Goal: Information Seeking & Learning: Learn about a topic

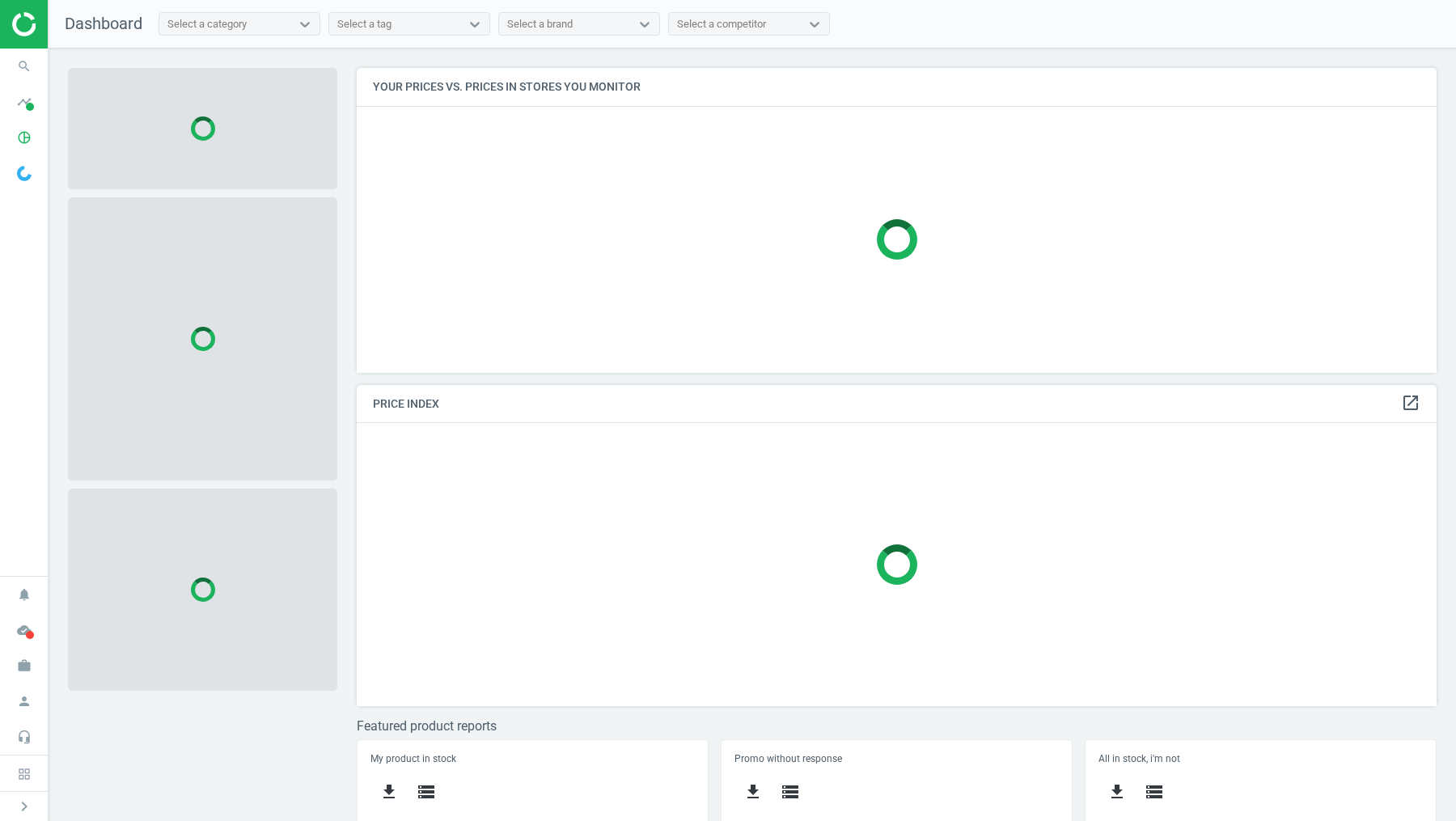
scroll to position [304, 1080]
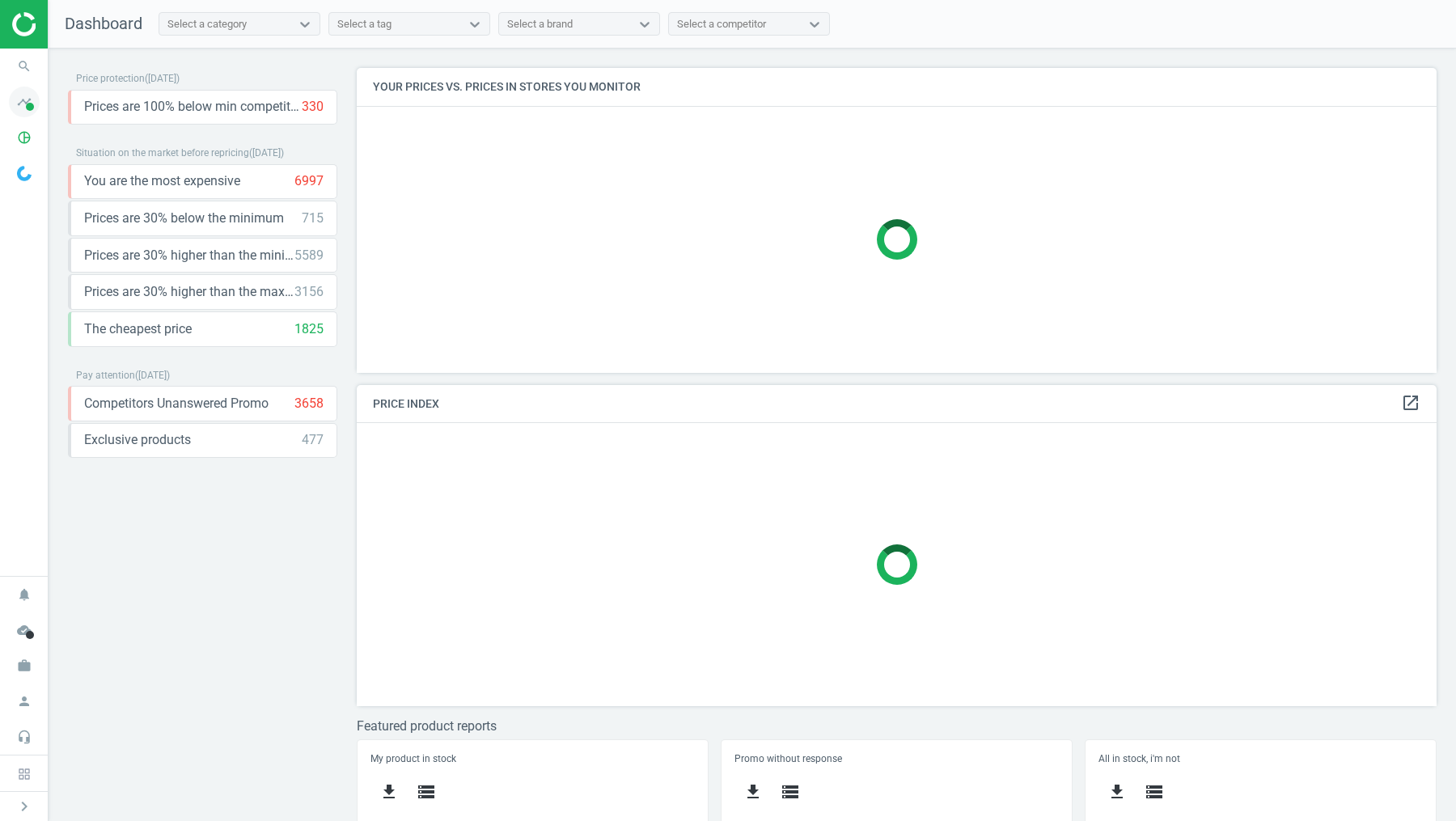
click at [37, 108] on icon "timeline" at bounding box center [24, 101] width 30 height 30
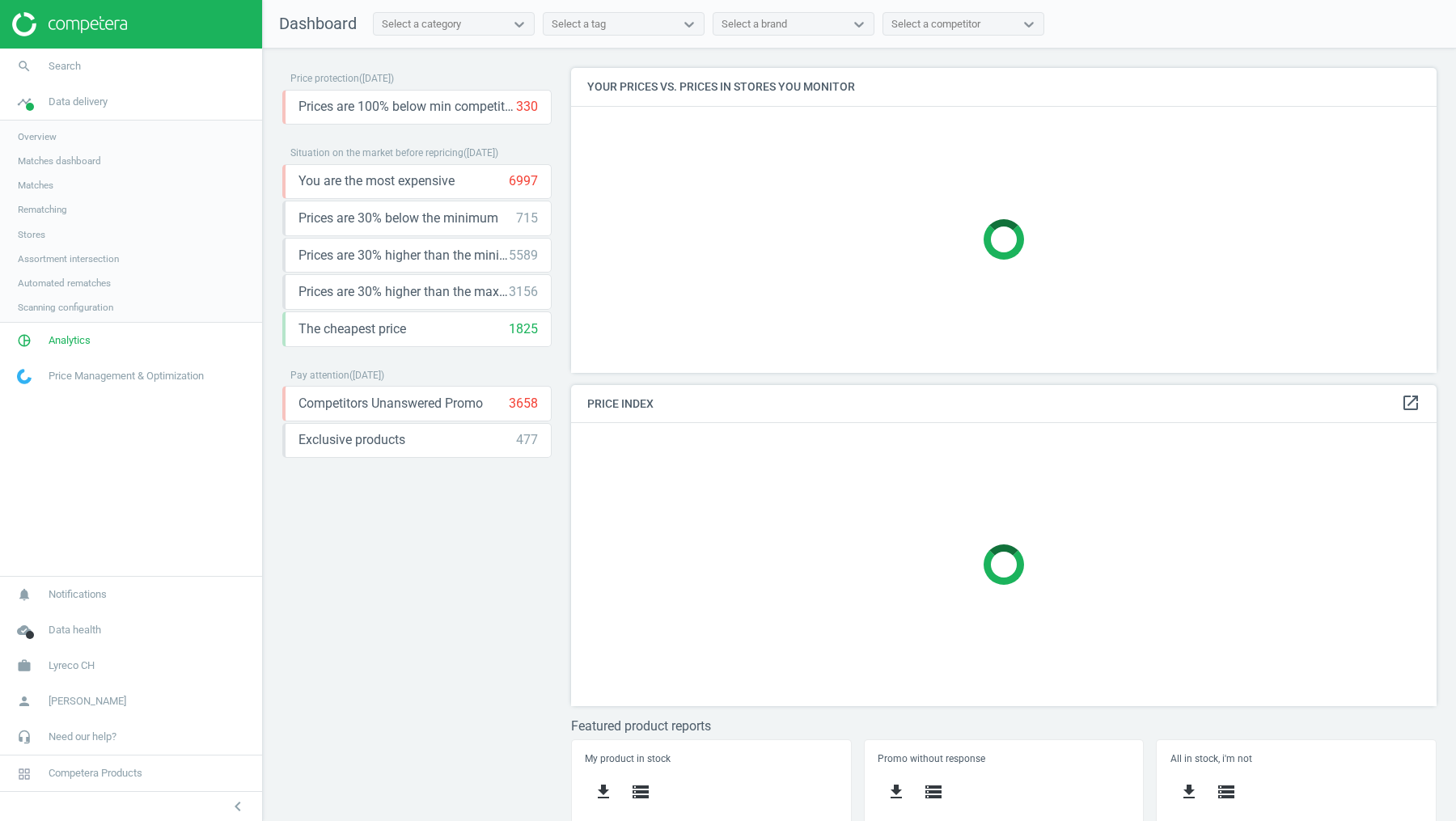
scroll to position [8, 8]
click at [37, 232] on span "Stores" at bounding box center [31, 235] width 28 height 13
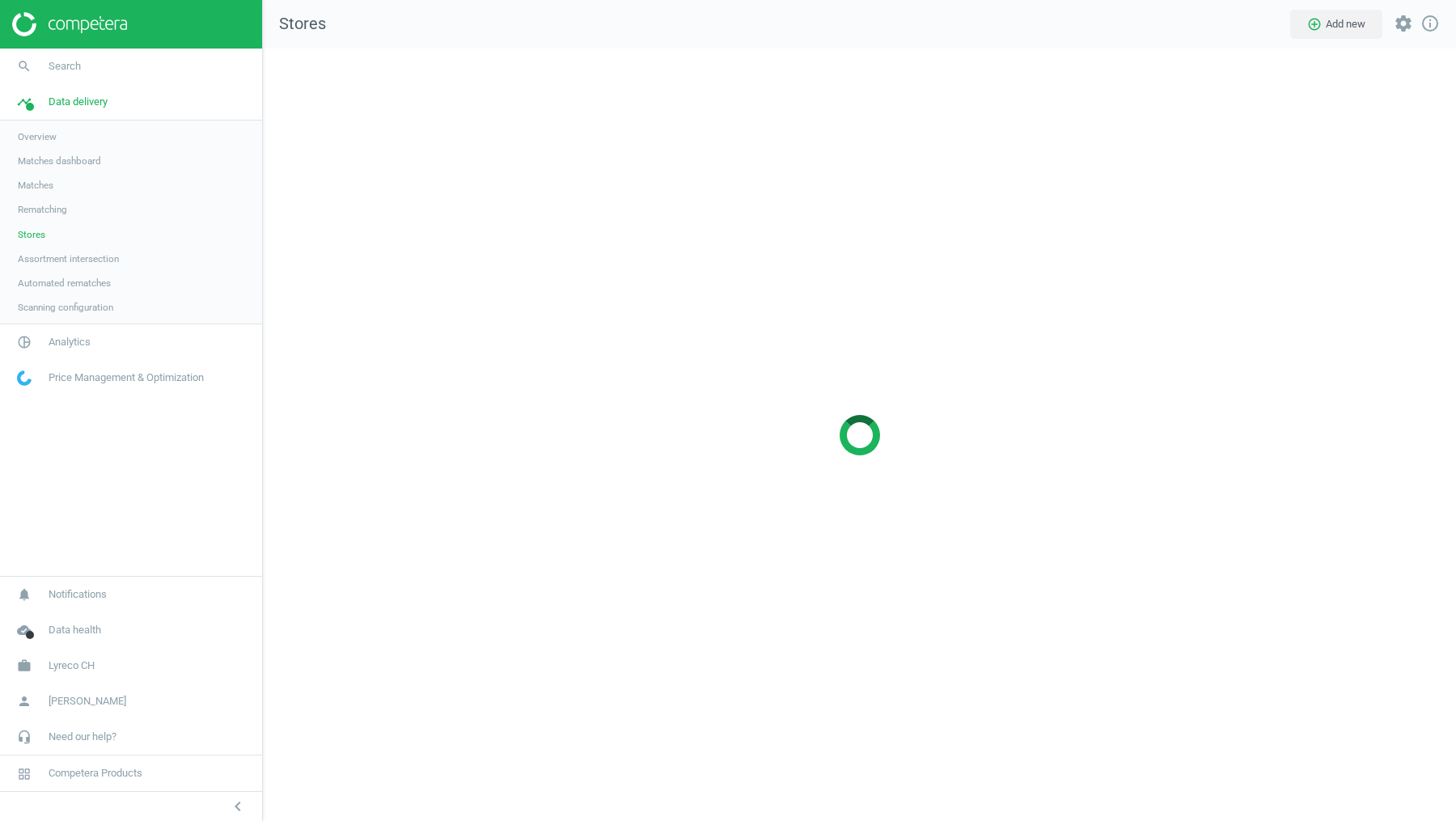
scroll to position [772, 1193]
click at [91, 254] on span "Assortment intersection" at bounding box center [68, 259] width 101 height 13
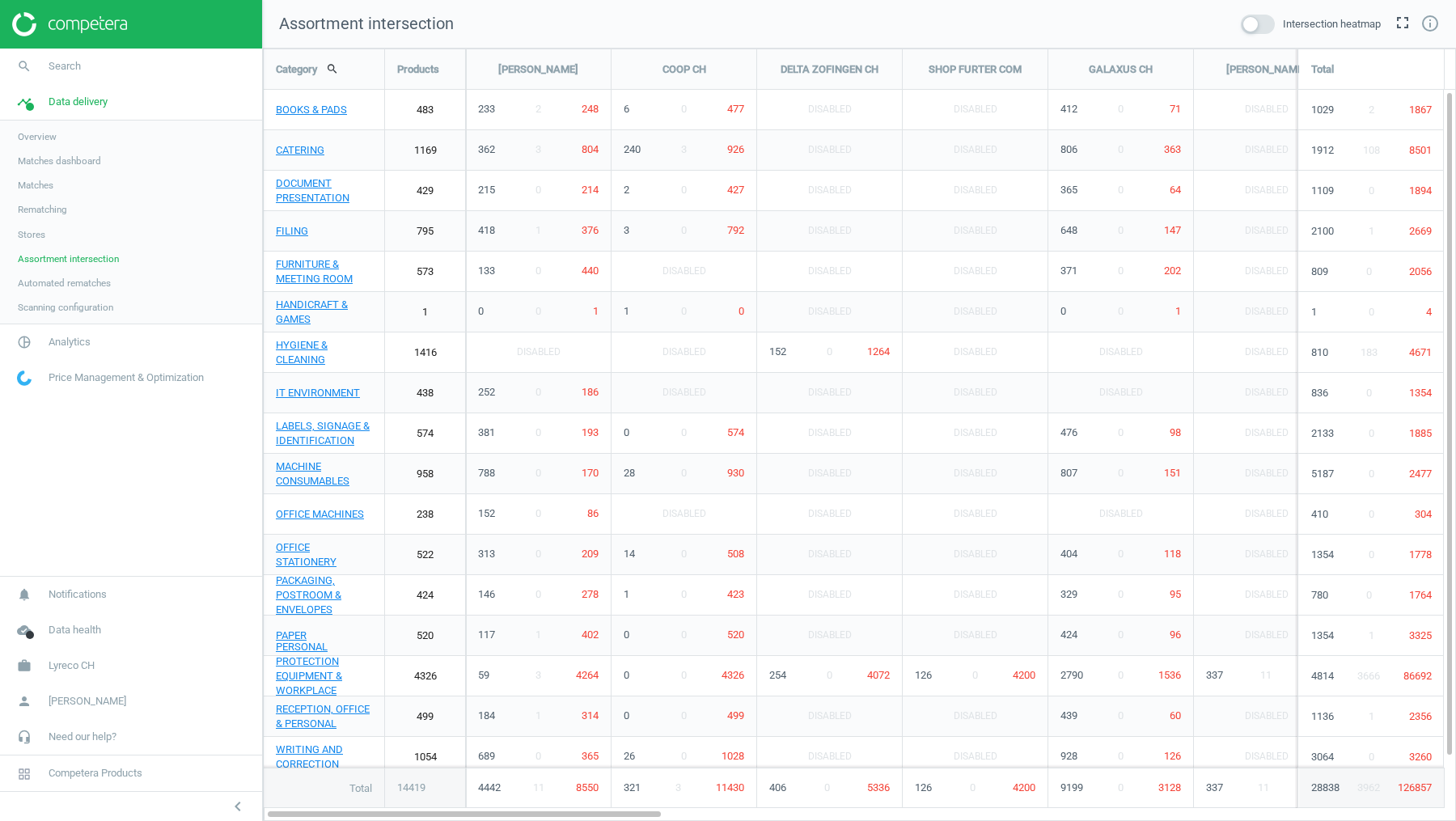
scroll to position [772, 1193]
click at [1259, 21] on span at bounding box center [1257, 24] width 34 height 19
click at [0, 0] on input "checkbox" at bounding box center [0, 0] width 0 height 0
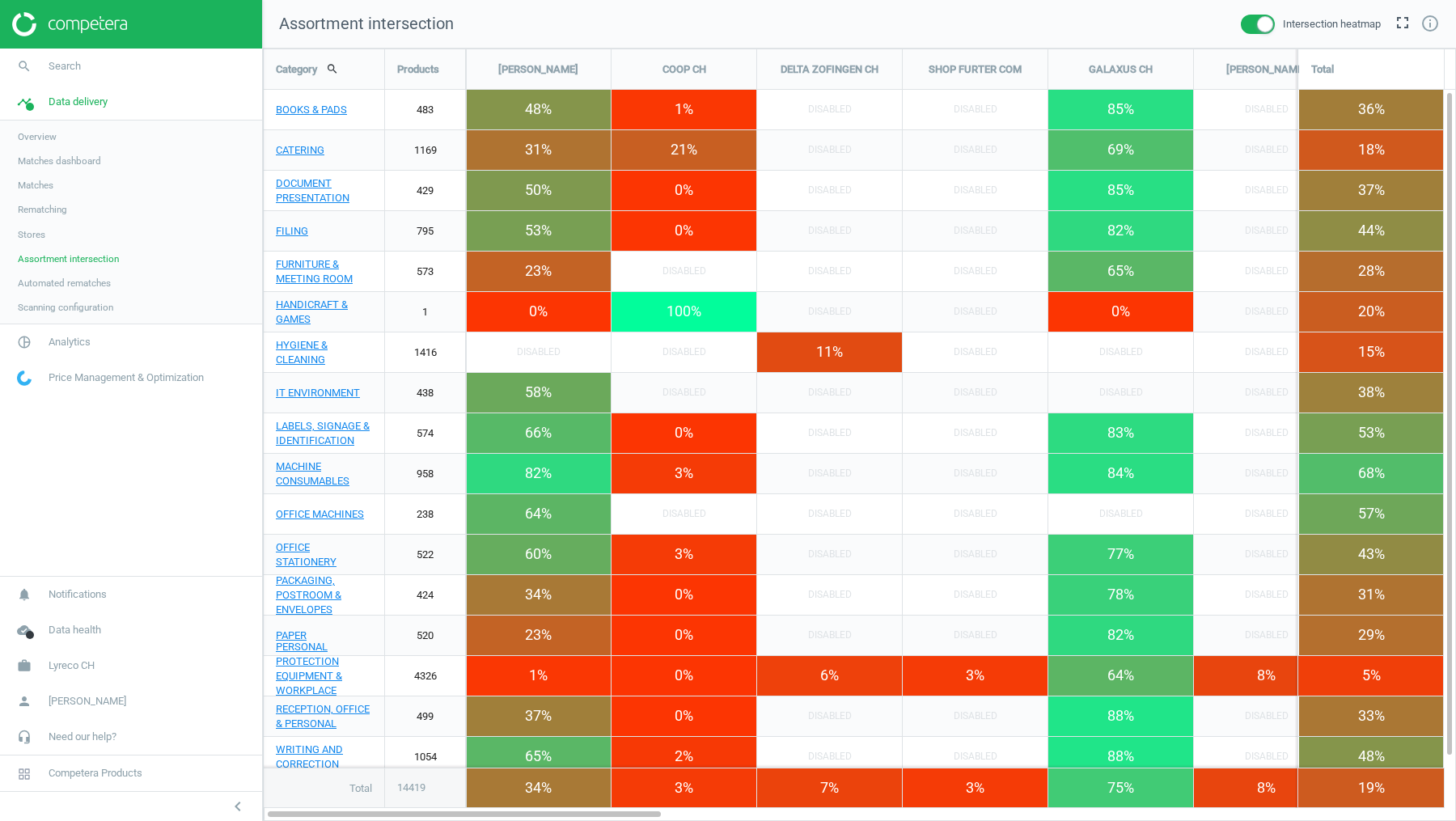
click at [850, 674] on div "6%" at bounding box center [829, 675] width 145 height 39
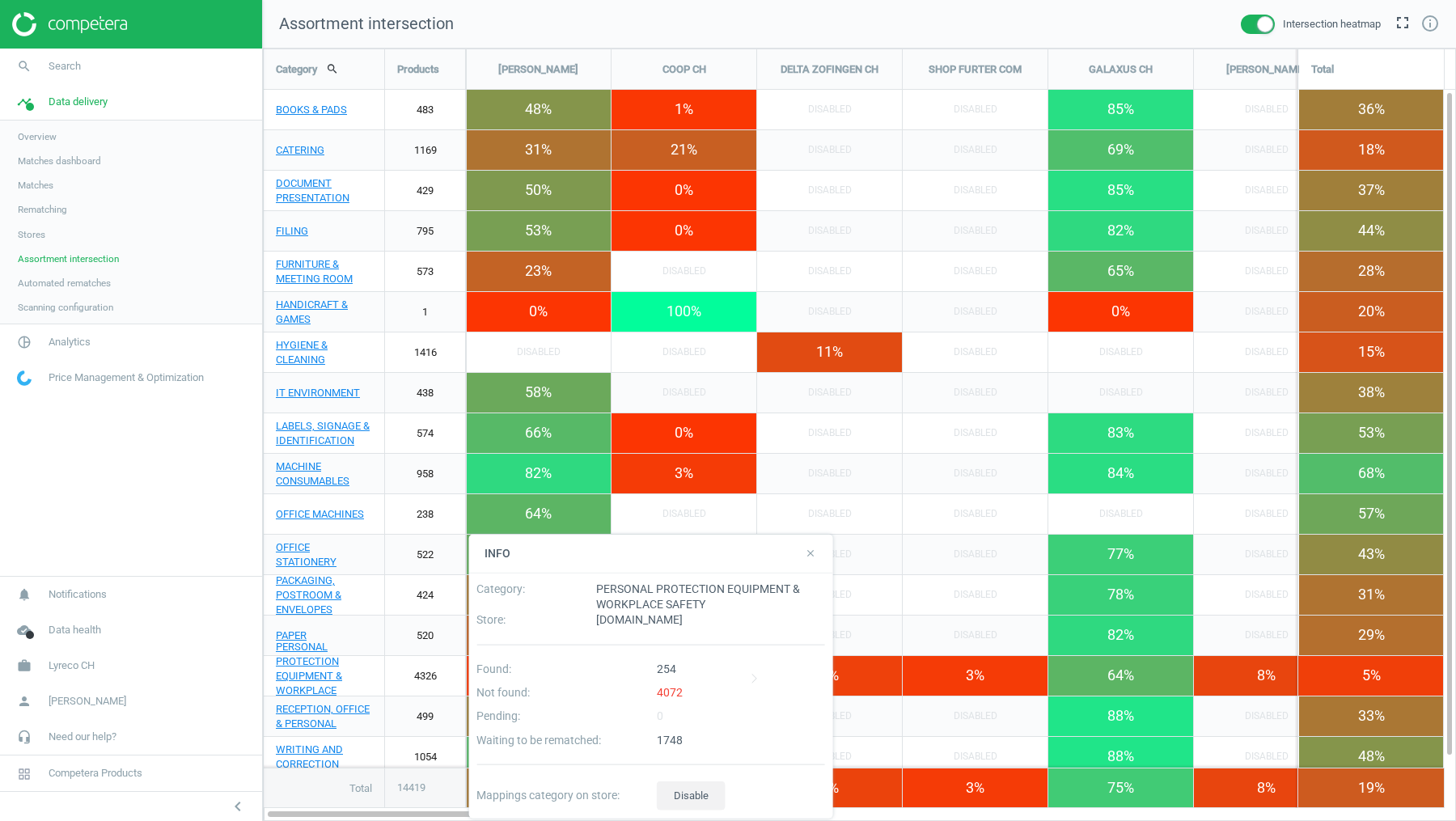
click at [850, 674] on div "6%" at bounding box center [829, 675] width 145 height 39
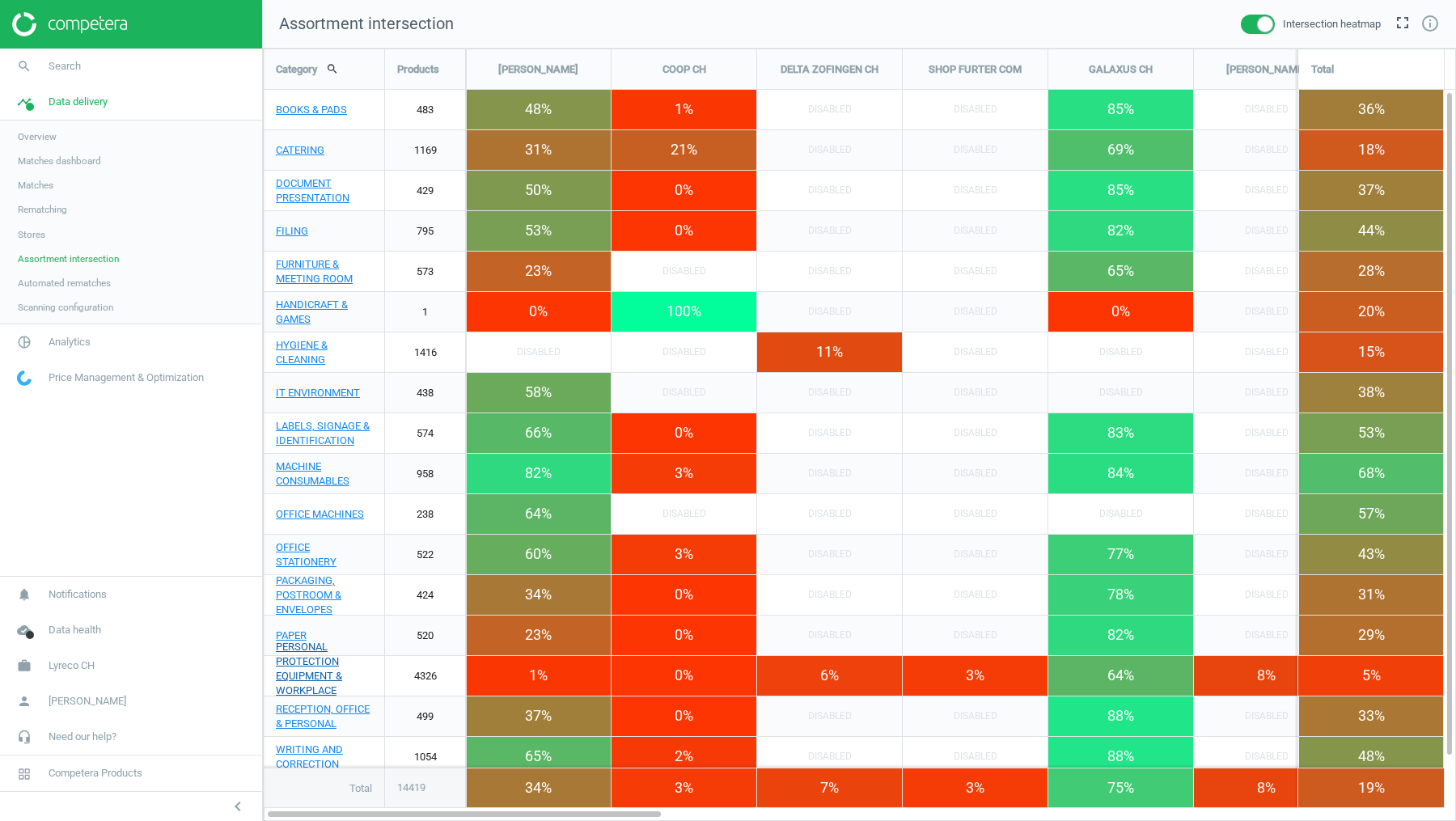
click at [328, 682] on link "PERSONAL PROTECTION EQUIPMENT & WORKPLACE SAFETY" at bounding box center [323, 676] width 120 height 40
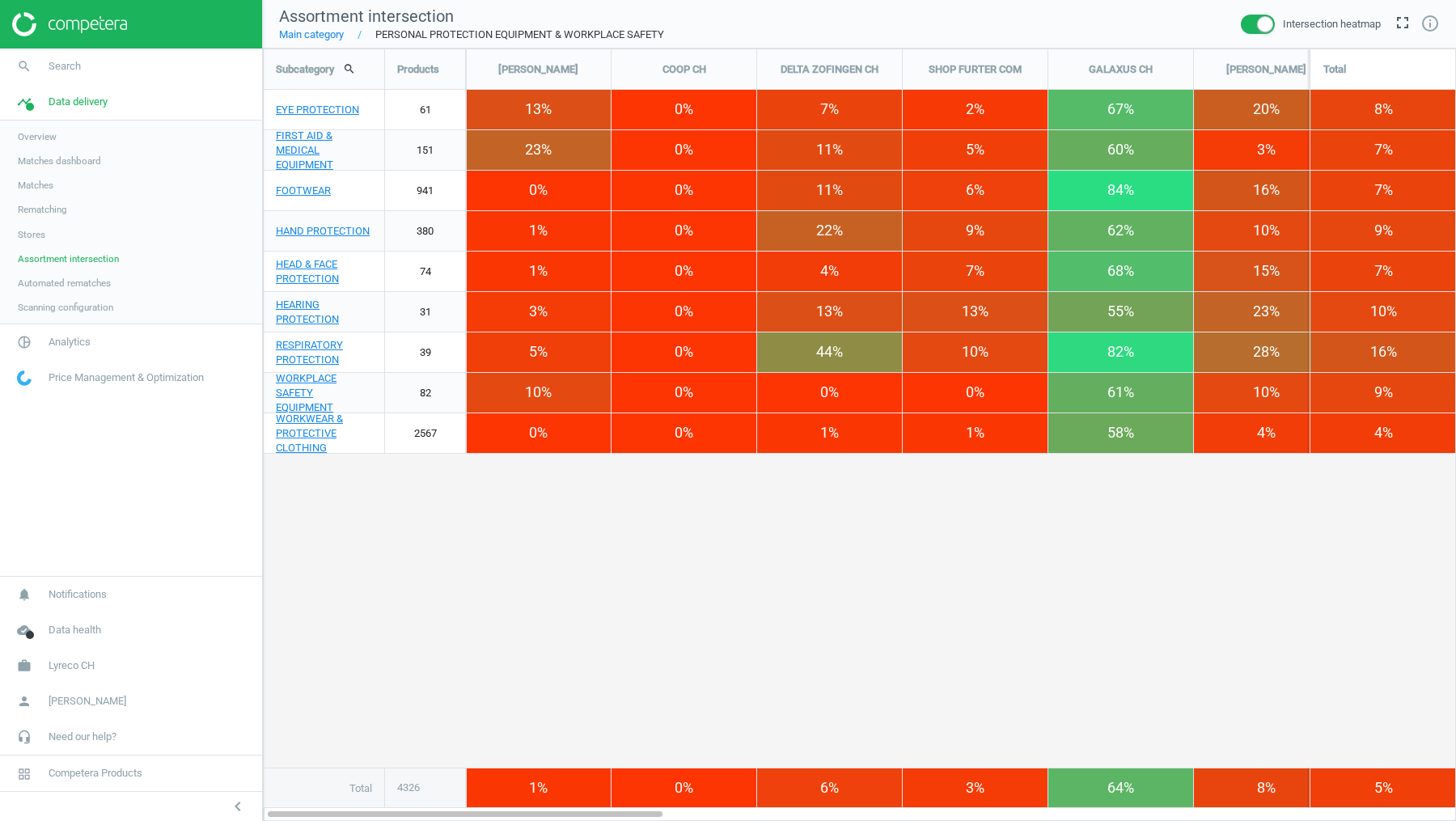
scroll to position [772, 1193]
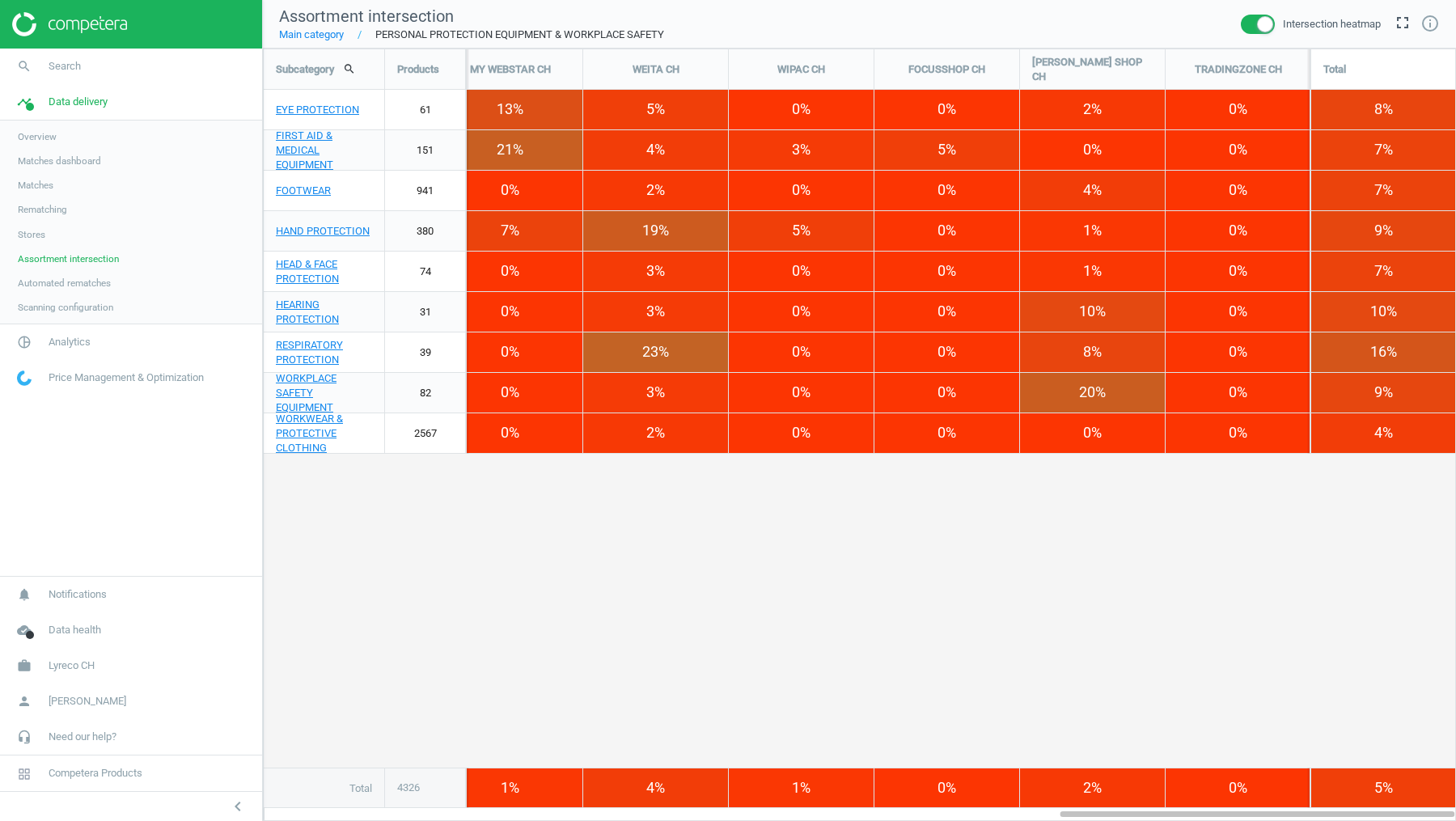
click at [313, 38] on link "Main category" at bounding box center [311, 35] width 65 height 15
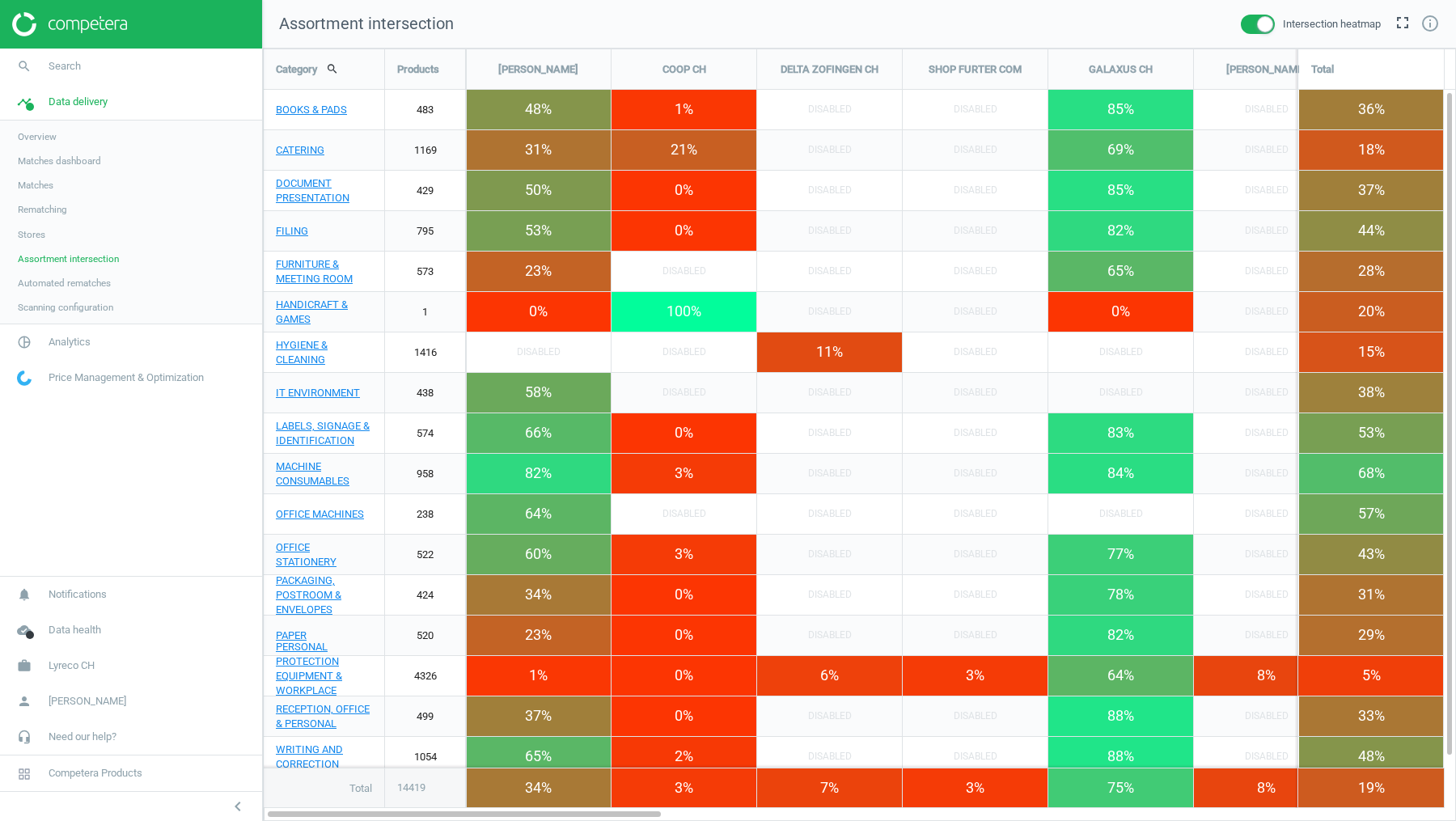
scroll to position [772, 1193]
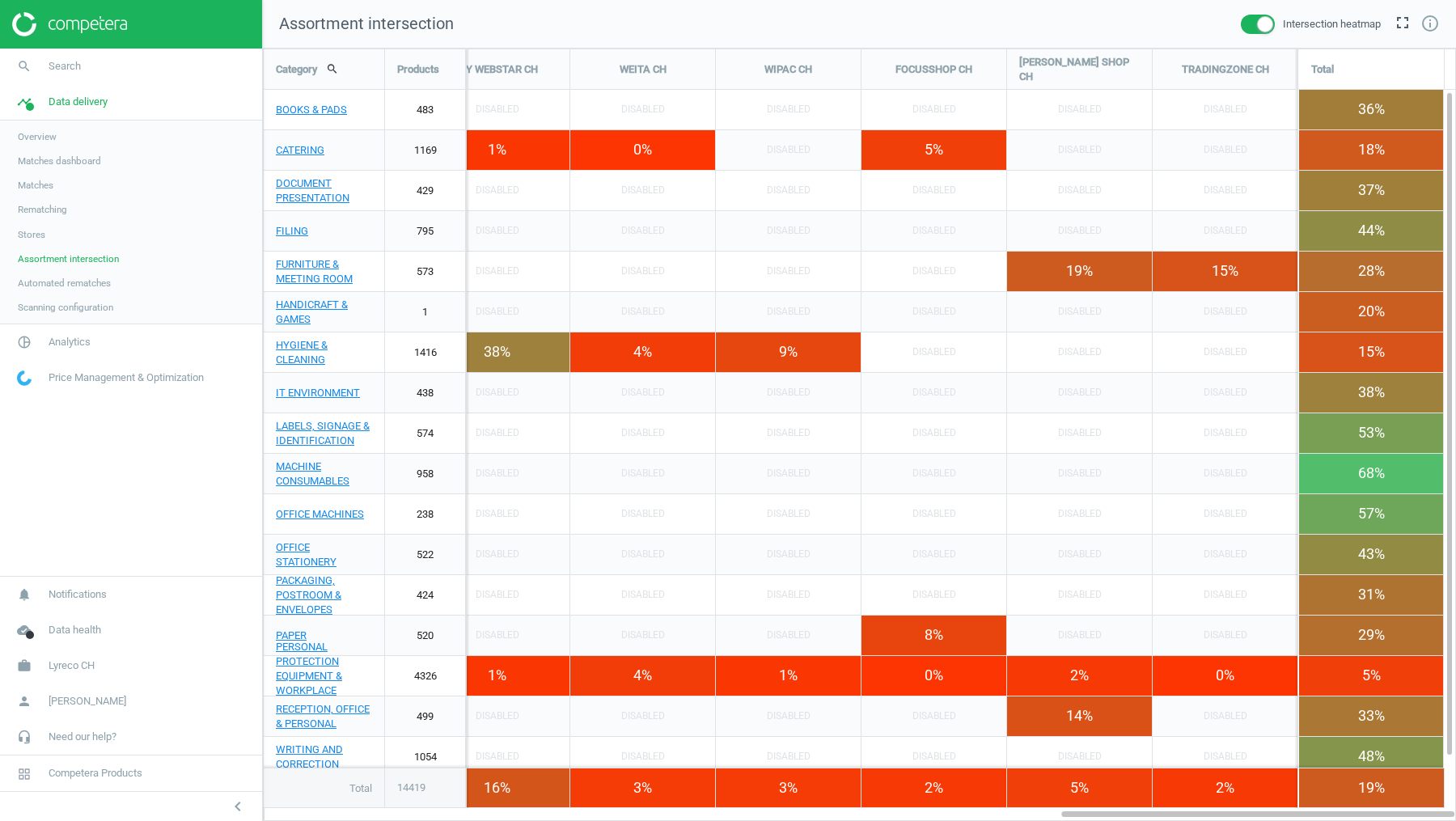
click at [951, 73] on div "FOCUSSHOP CH" at bounding box center [934, 70] width 145 height 40
drag, startPoint x: 981, startPoint y: 69, endPoint x: 884, endPoint y: 69, distance: 97.0
click at [884, 69] on div "FOCUSSHOP CH" at bounding box center [934, 70] width 145 height 40
copy div "FOCUSSHOP CH"
drag, startPoint x: 351, startPoint y: 690, endPoint x: 268, endPoint y: 663, distance: 87.3
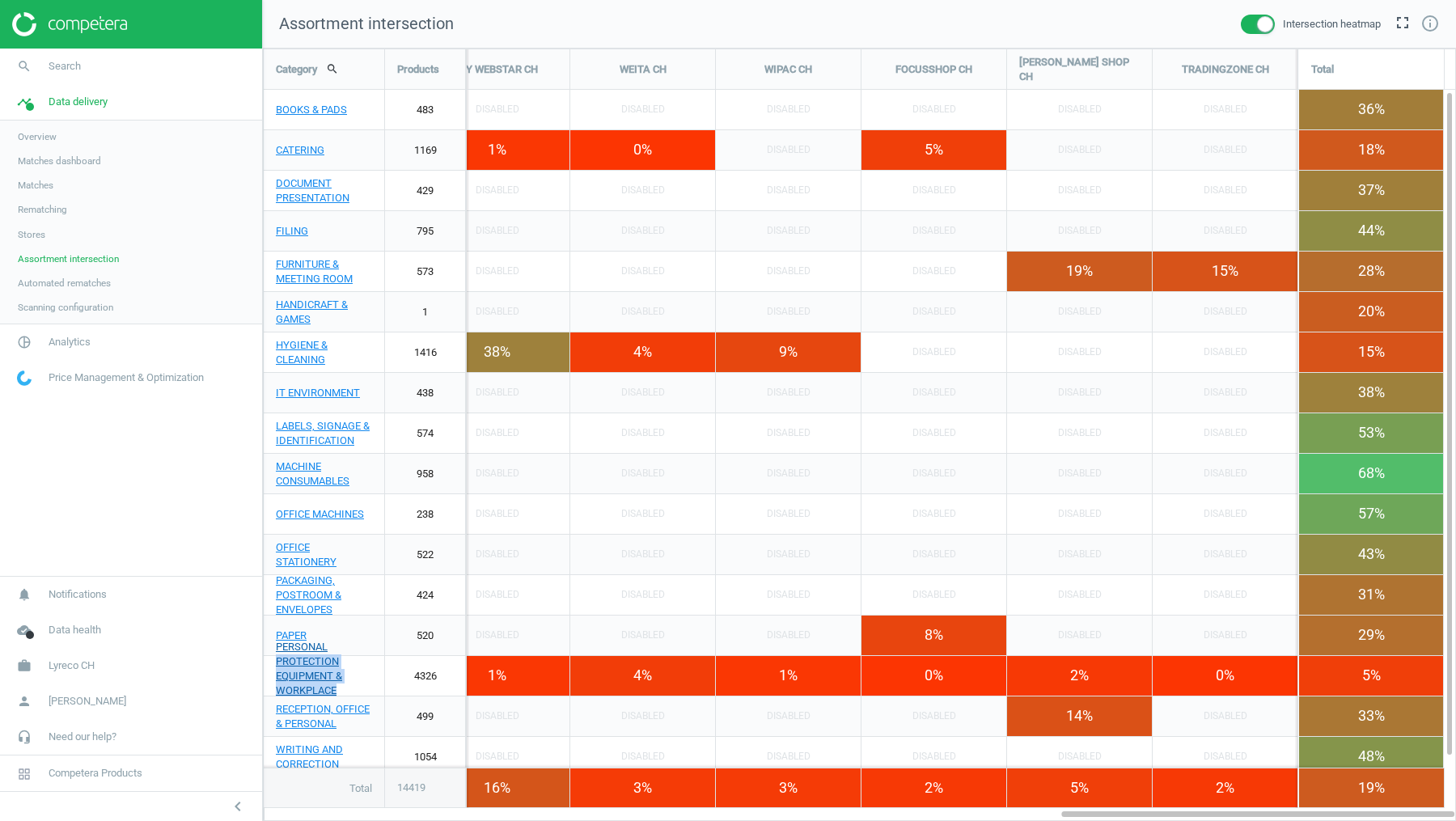
click at [268, 663] on link "PERSONAL PROTECTION EQUIPMENT & WORKPLACE SAFETY" at bounding box center [323, 676] width 120 height 40
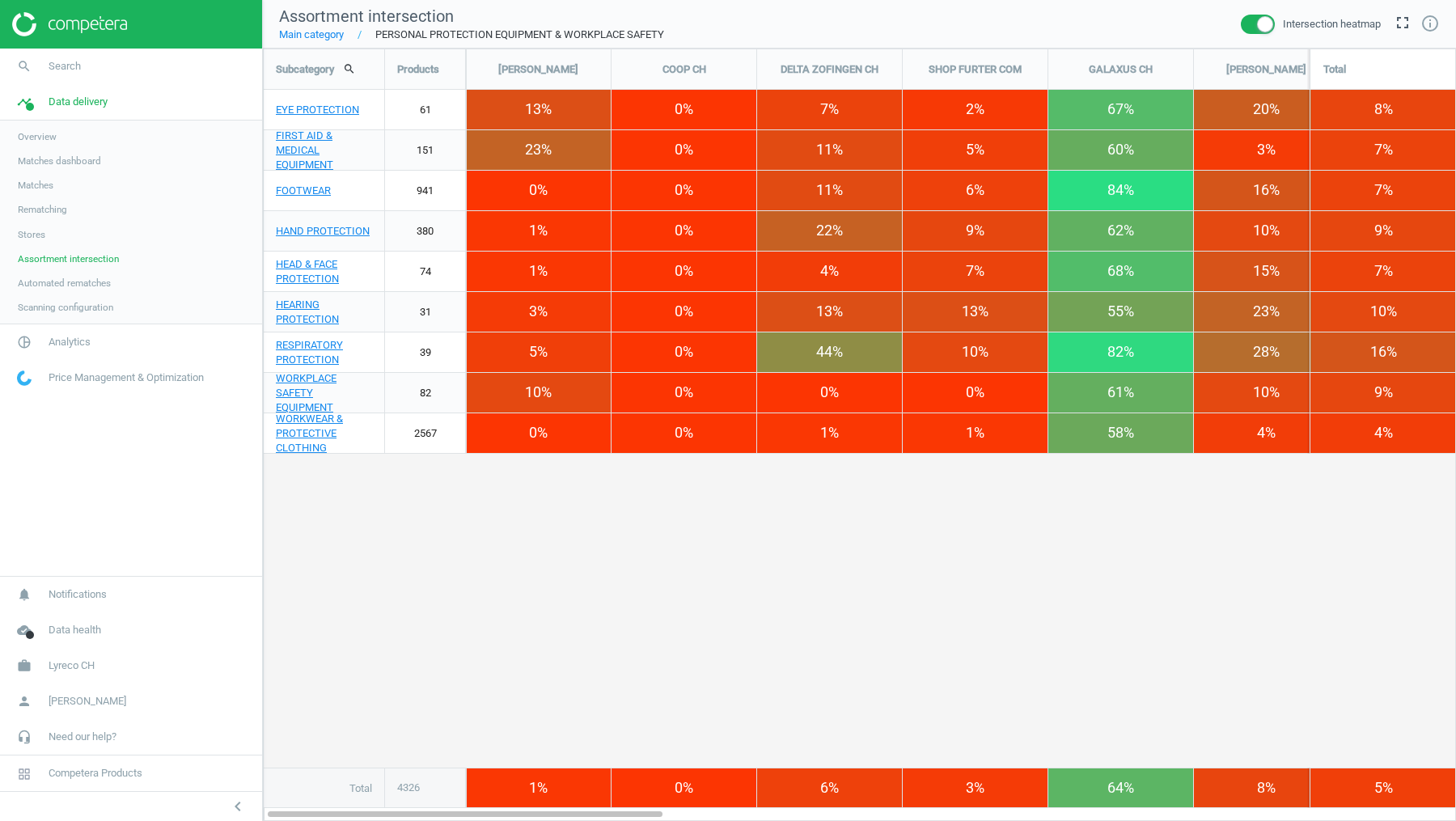
scroll to position [772, 1193]
drag, startPoint x: 695, startPoint y: 29, endPoint x: 355, endPoint y: 31, distance: 340.0
click at [354, 31] on nav "Assortment intersection Main category PERSONAL PROTECTION EQUIPMENT & WORKPLACE…" at bounding box center [859, 24] width 1193 height 49
copy link "PERSONAL PROTECTION EQUIPMENT & WORKPLACE SAFETY"
